Goal: Find specific page/section

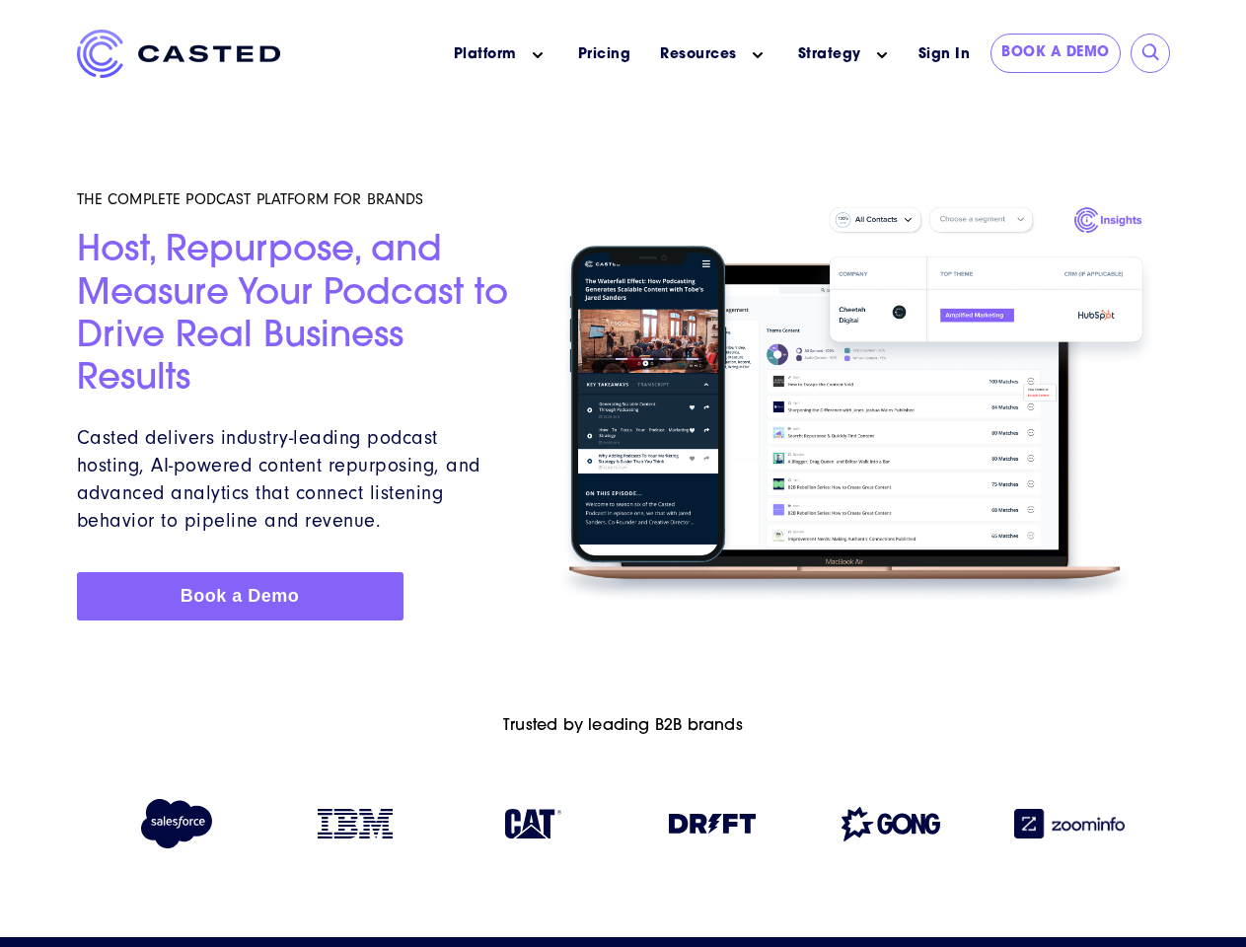
click at [537, 55] on icon "Main menu" at bounding box center [538, 55] width 10 height 10
click at [757, 55] on icon "Main menu" at bounding box center [757, 55] width 10 height 10
click at [828, 54] on link "Strategy" at bounding box center [829, 54] width 63 height 21
click at [882, 55] on icon "Main menu" at bounding box center [882, 55] width 10 height 10
click at [1151, 53] on input "submit" at bounding box center [1151, 53] width 20 height 20
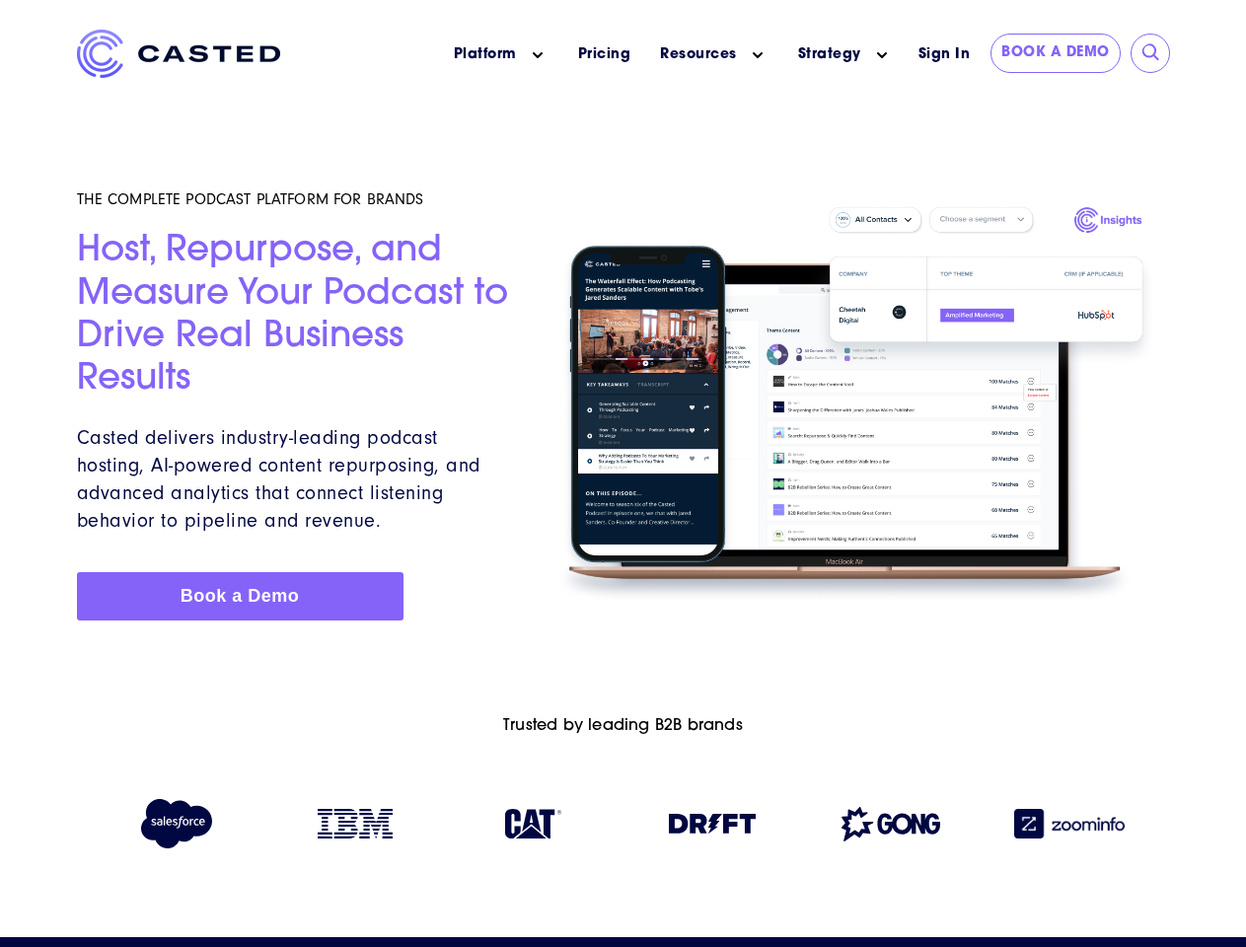
click at [712, 827] on img at bounding box center [712, 824] width 87 height 20
click at [891, 827] on img at bounding box center [890, 824] width 99 height 35
click at [1069, 827] on img at bounding box center [1069, 824] width 110 height 30
